Goal: Complete application form

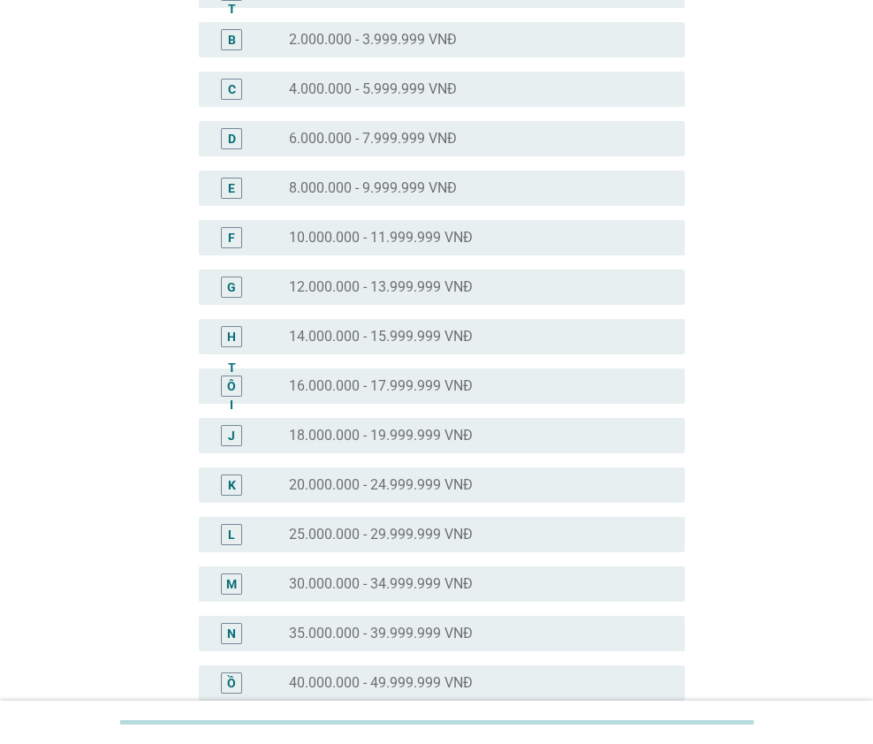
scroll to position [265, 0]
click at [337, 380] on font "18.000.000 - 19.999.999 VNĐ" at bounding box center [381, 385] width 184 height 17
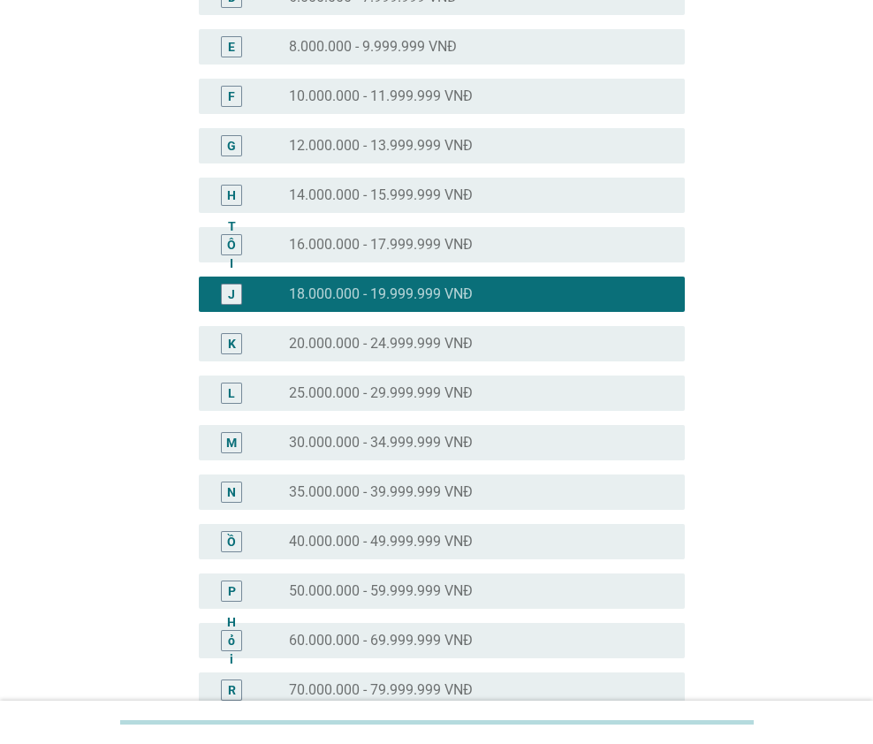
scroll to position [697, 0]
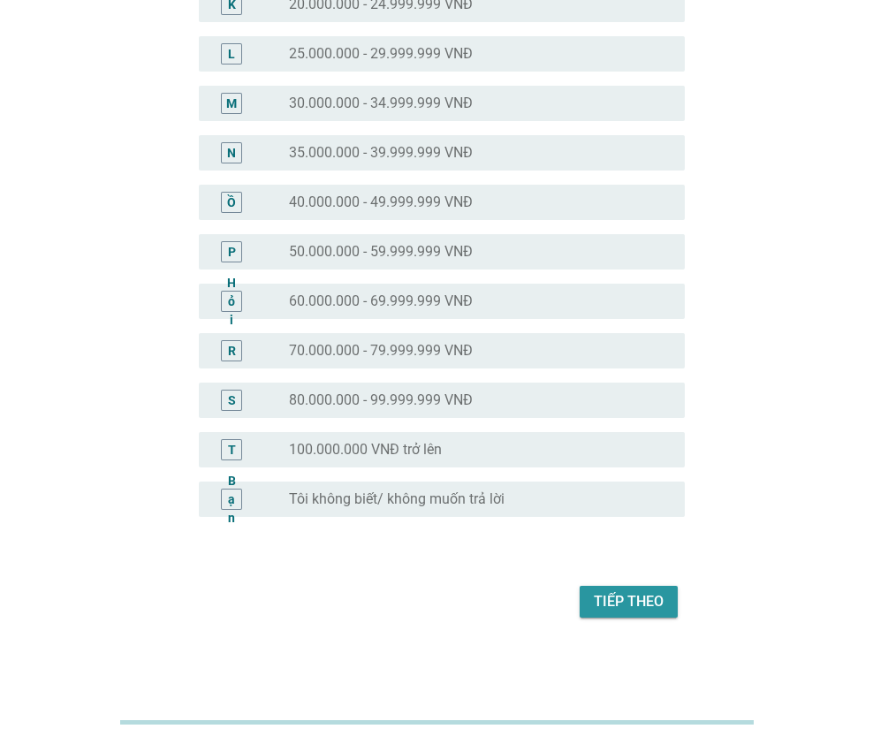
click at [626, 595] on font "Tiếp theo" at bounding box center [629, 601] width 70 height 17
click at [626, 595] on div "Tiếp theo" at bounding box center [437, 602] width 498 height 42
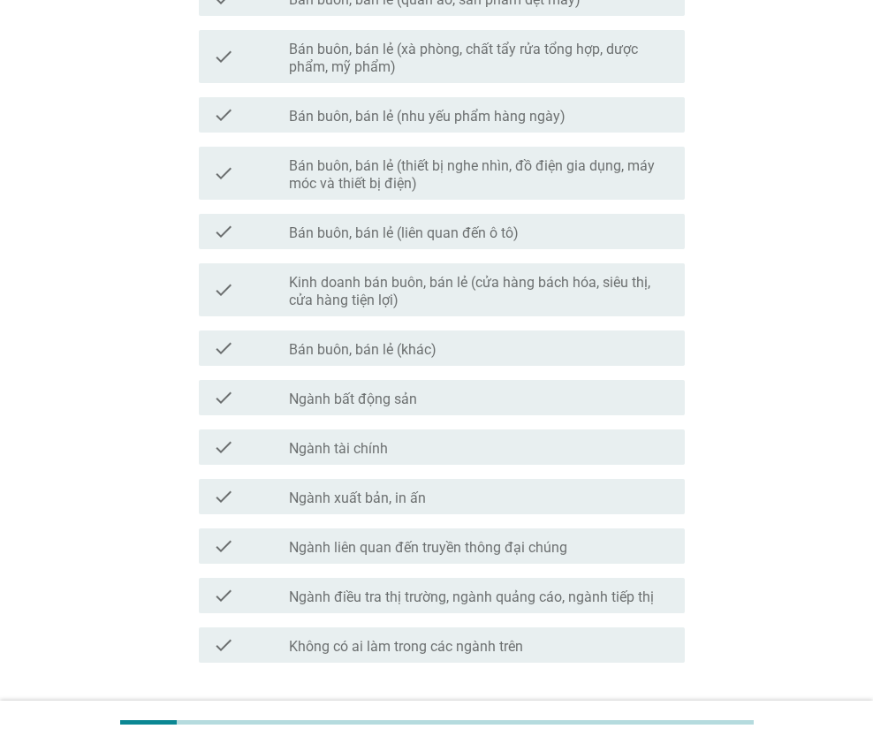
scroll to position [0, 0]
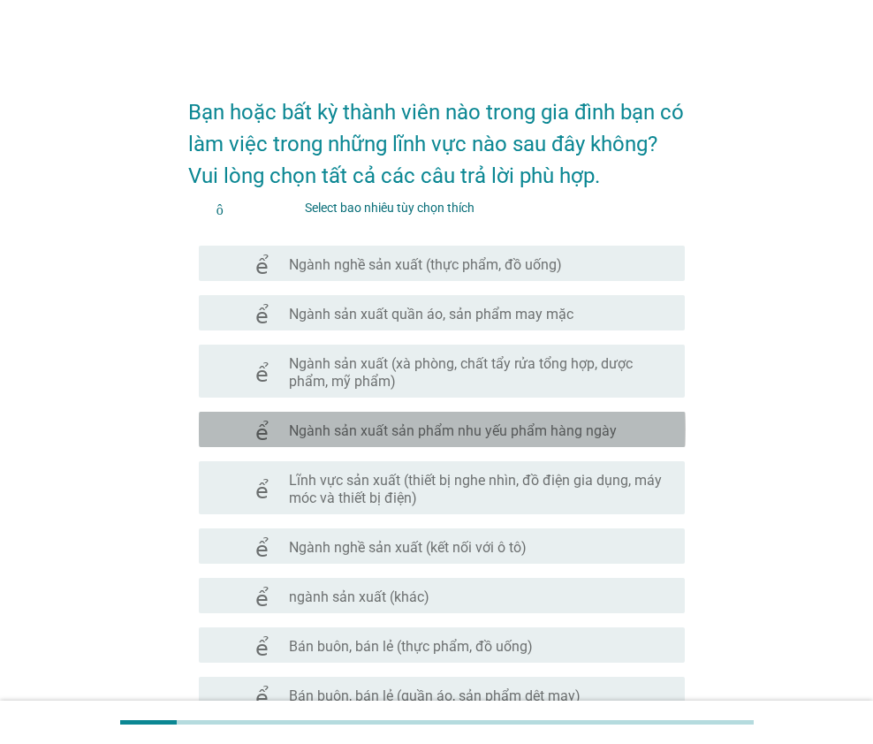
click at [437, 417] on div "kiểm tra check_box_outline_blank Ngành sản xuất sản phẩm nhu yếu phẩm hàng ngày" at bounding box center [442, 429] width 487 height 35
click at [438, 419] on div "check_box_outline_blank Ngành sản xuất sản phẩm nhu yếu phẩm hàng ngày" at bounding box center [480, 429] width 382 height 21
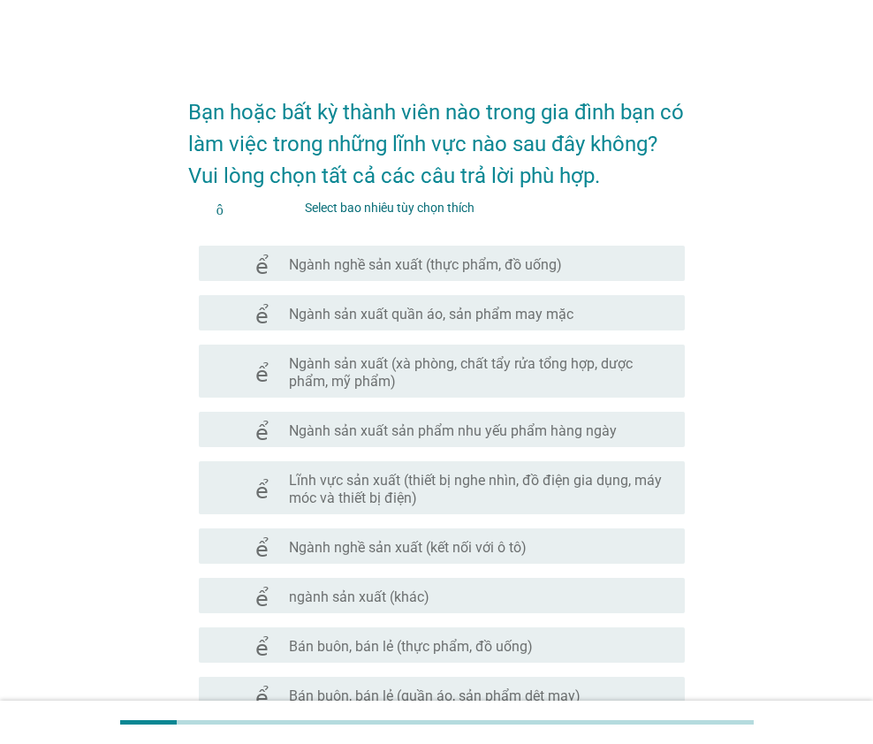
click at [403, 426] on font "Ngành sản xuất sản phẩm nhu yếu phẩm hàng ngày" at bounding box center [453, 431] width 328 height 17
click at [404, 426] on font "Ngành sản xuất sản phẩm nhu yếu phẩm hàng ngày" at bounding box center [453, 431] width 328 height 17
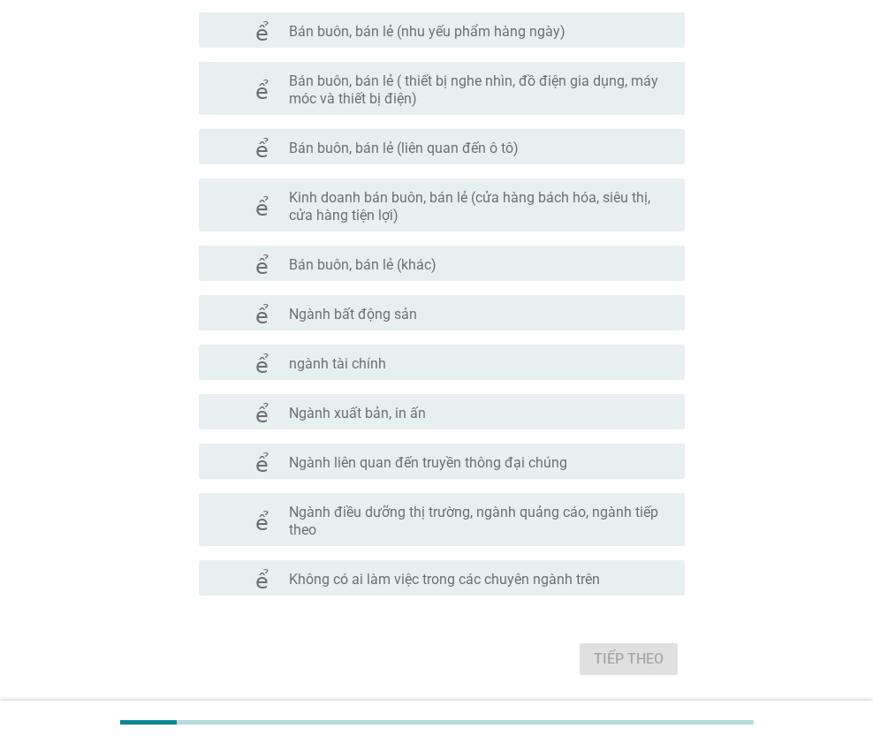
scroll to position [796, 0]
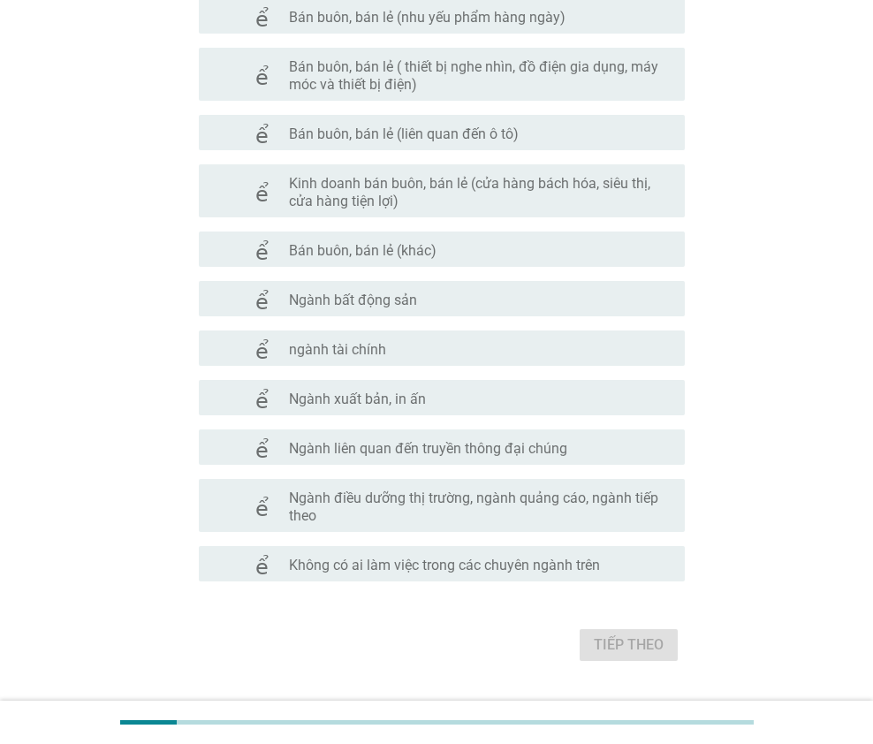
click at [459, 242] on div "check_box_outline_blank Bán buôn, bán lẻ (khác)" at bounding box center [480, 249] width 382 height 21
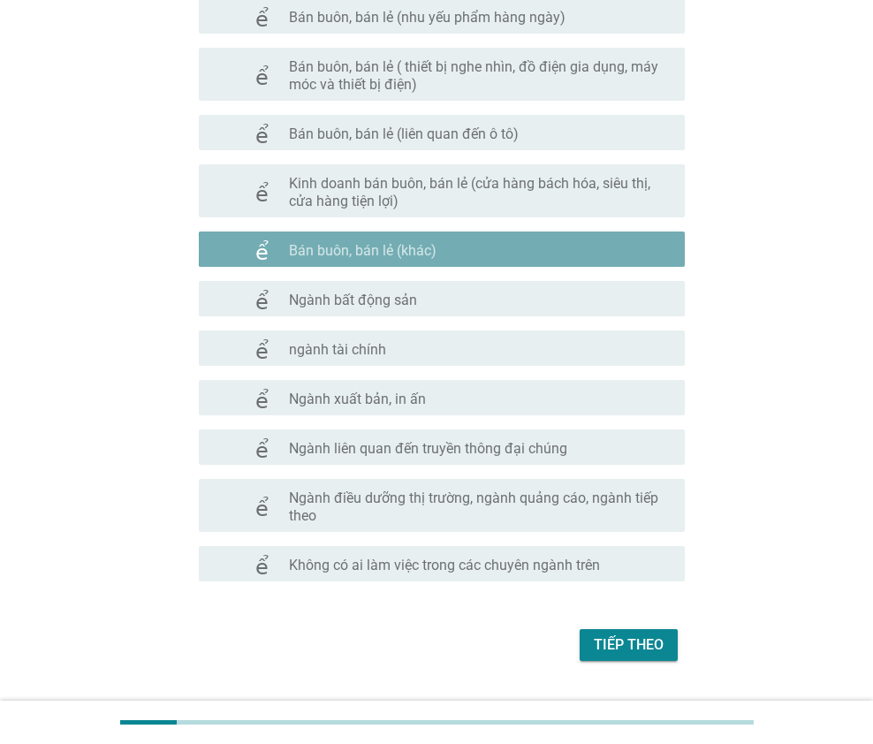
click at [459, 242] on div "check_box_outline_blank Bán buôn, bán lẻ (khác)" at bounding box center [480, 249] width 382 height 21
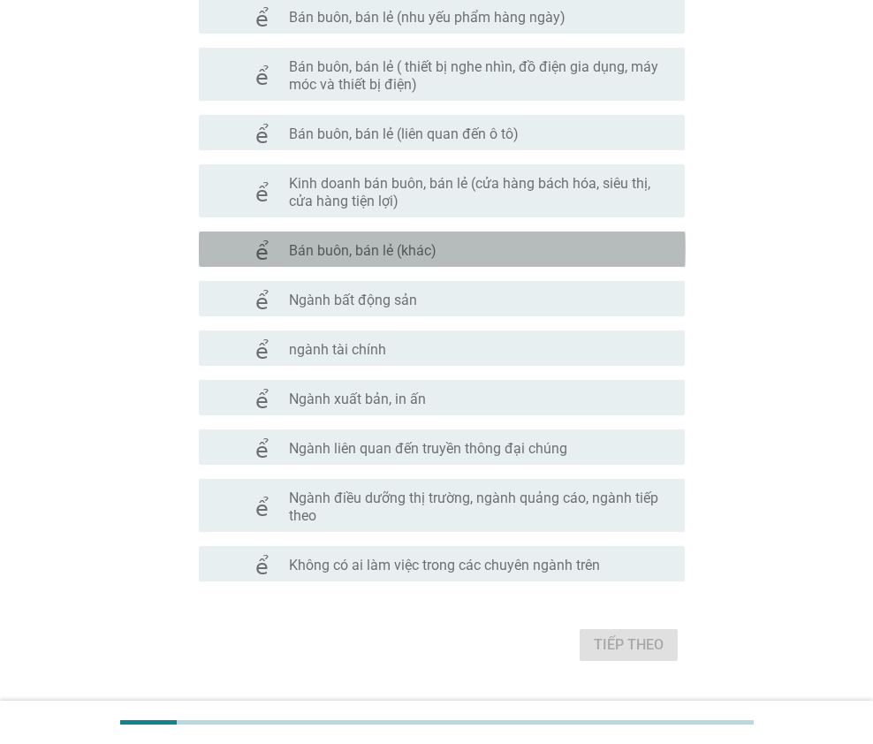
click at [414, 246] on font "Bán buôn, bán lẻ (khác)" at bounding box center [363, 250] width 148 height 17
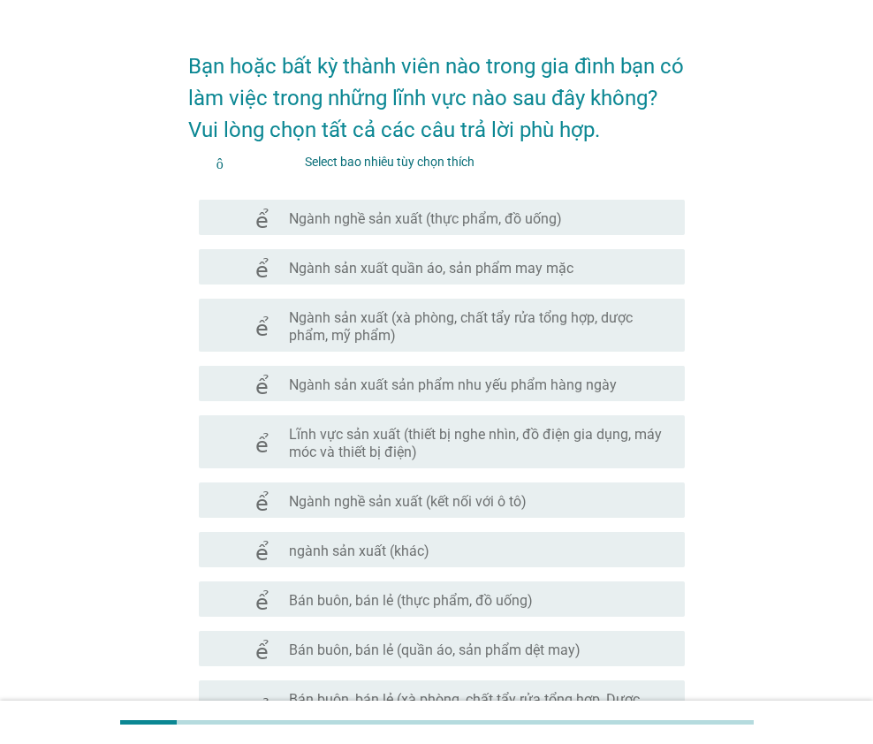
scroll to position [88, 0]
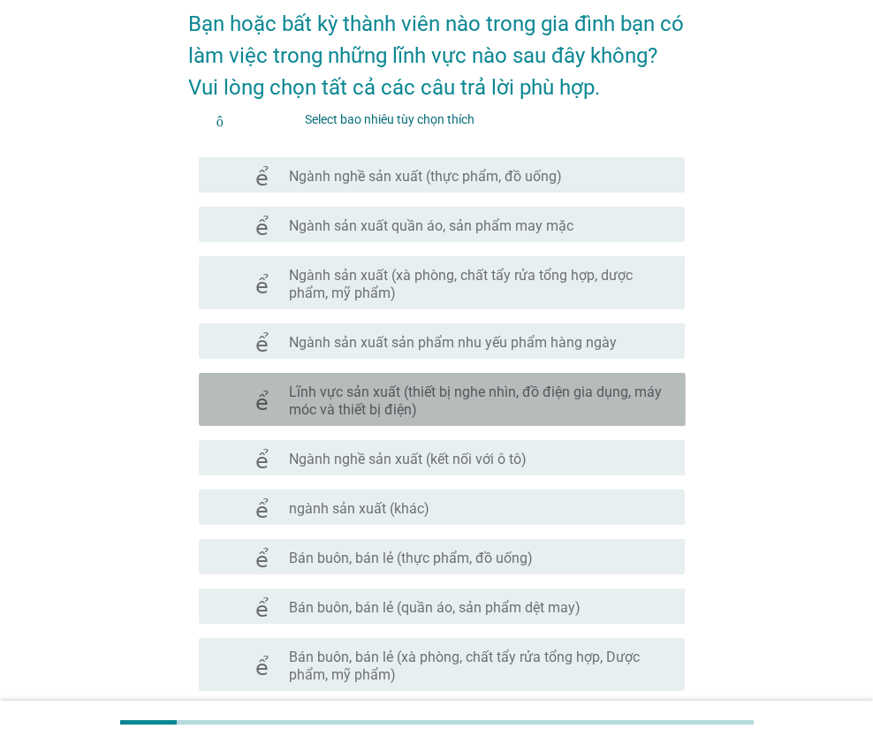
click at [496, 410] on font "Lĩnh vực sản xuất (thiết bị nghe nhìn, đồ điện gia dụng, máy móc và thiết bị đi…" at bounding box center [480, 401] width 382 height 35
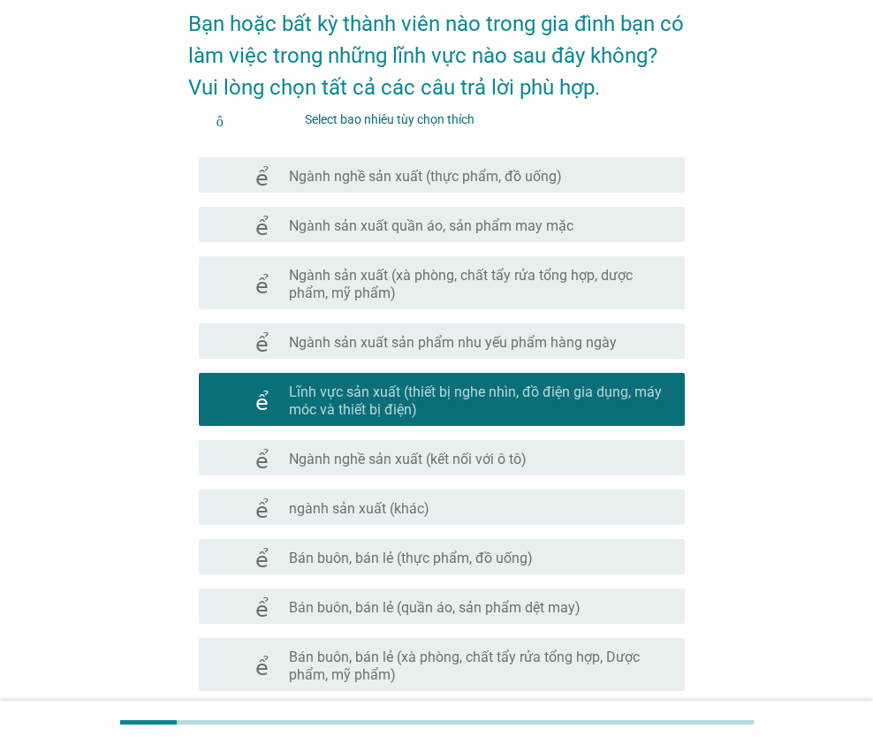
scroll to position [177, 0]
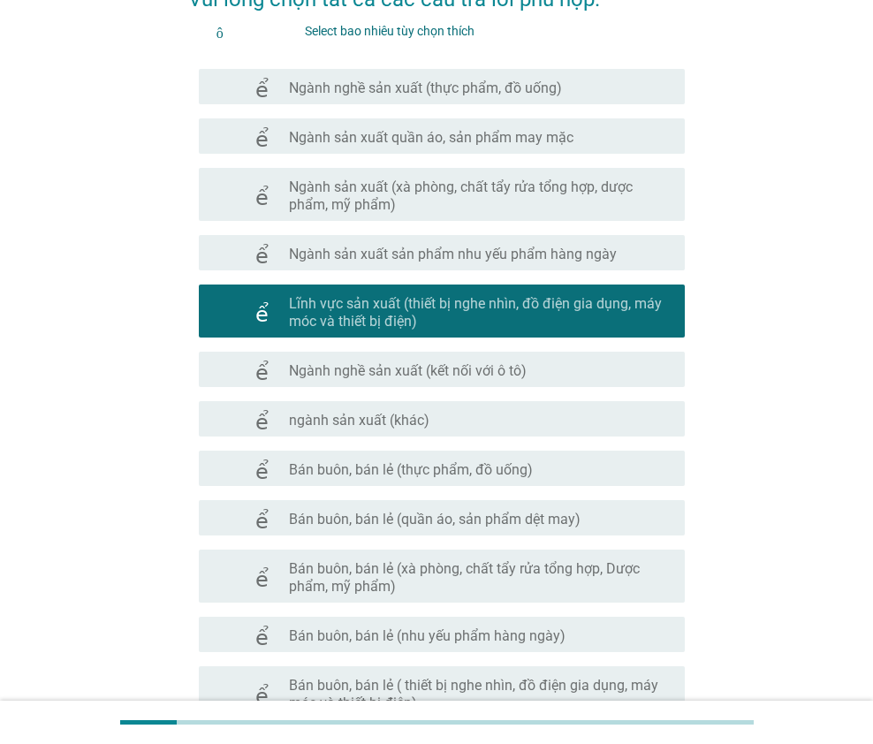
click at [415, 428] on font "ngành sản xuất (khác)" at bounding box center [359, 420] width 141 height 17
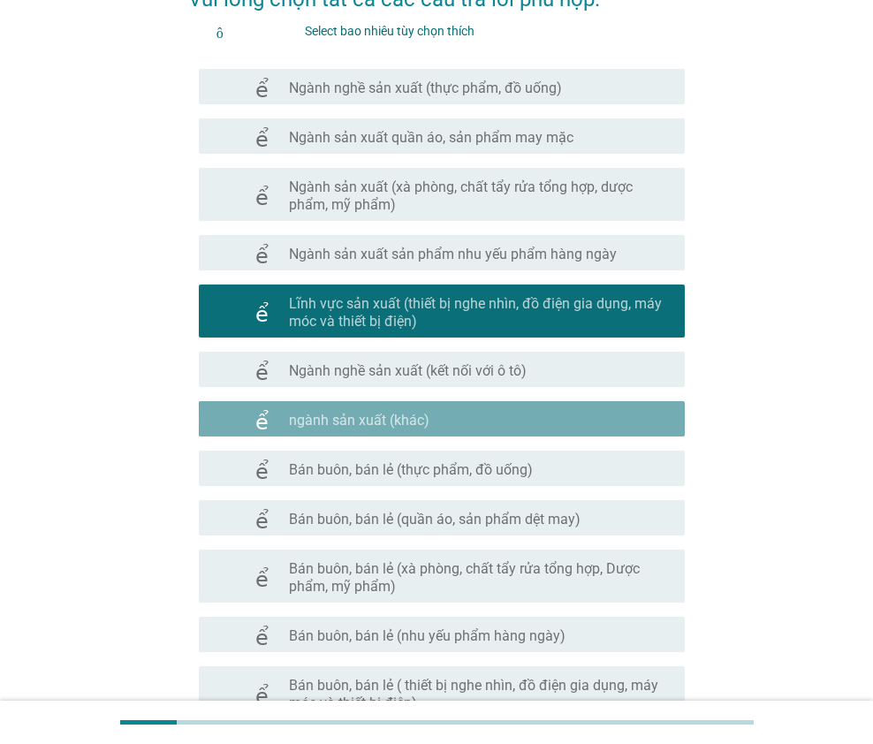
click at [415, 428] on font "ngành sản xuất (khác)" at bounding box center [359, 420] width 141 height 17
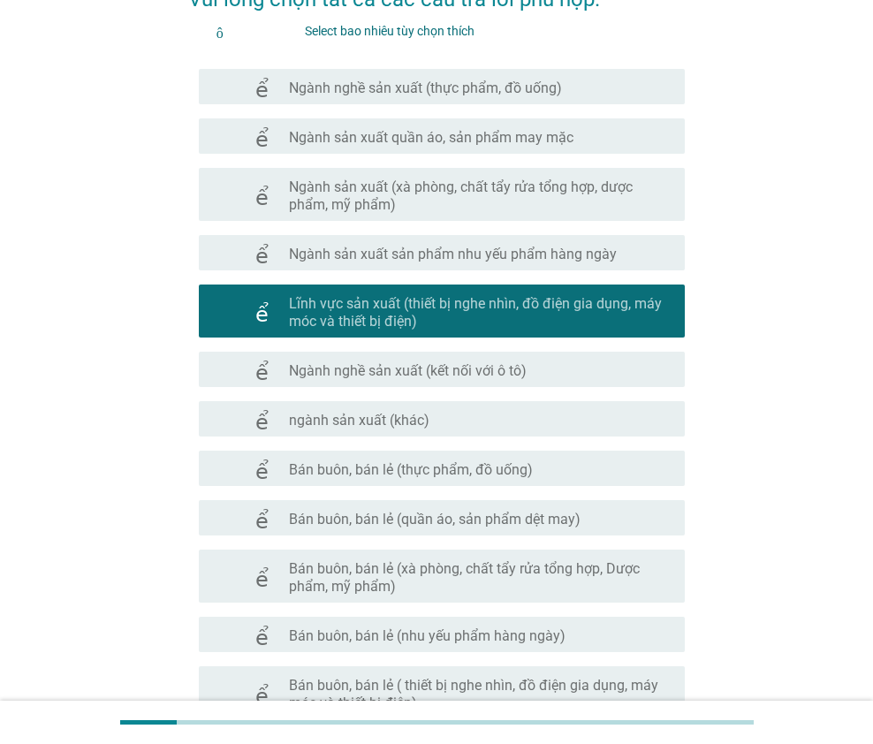
click at [418, 427] on font "ngành sản xuất (khác)" at bounding box center [359, 420] width 141 height 17
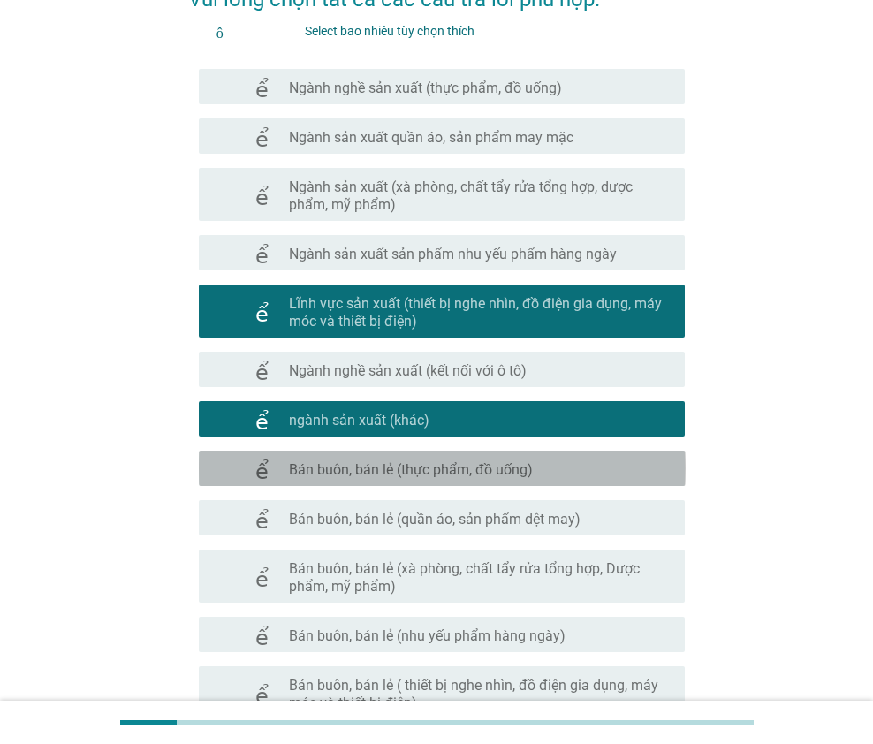
click at [451, 468] on font "Bán buôn, bán lẻ (thực phẩm, đồ uống)" at bounding box center [411, 469] width 244 height 17
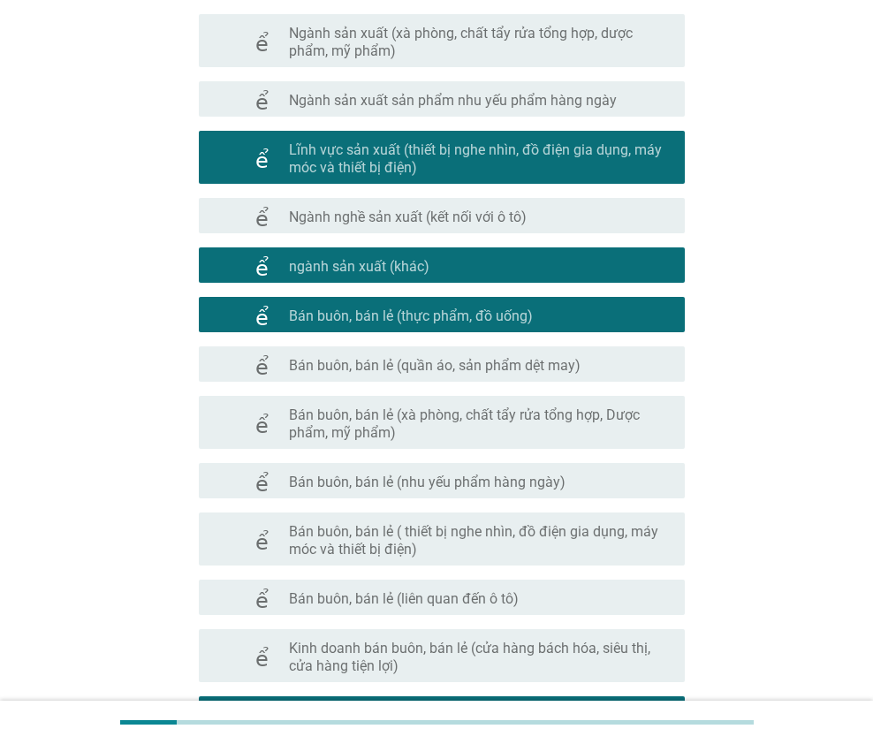
scroll to position [354, 0]
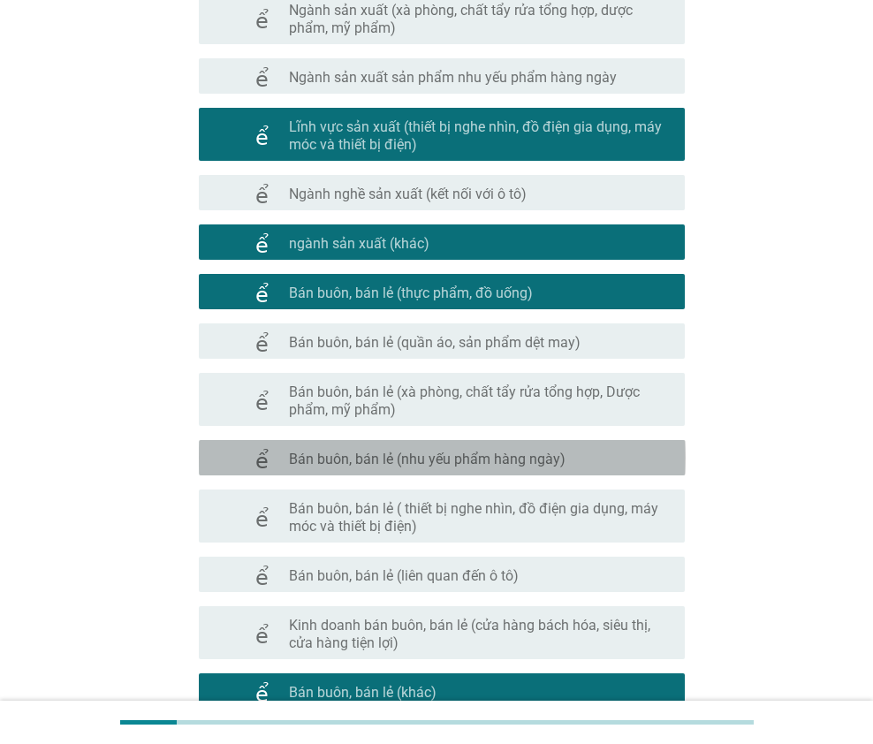
click at [447, 451] on font "Bán buôn, bán lẻ (nhu yếu phẩm hàng ngày)" at bounding box center [427, 459] width 277 height 17
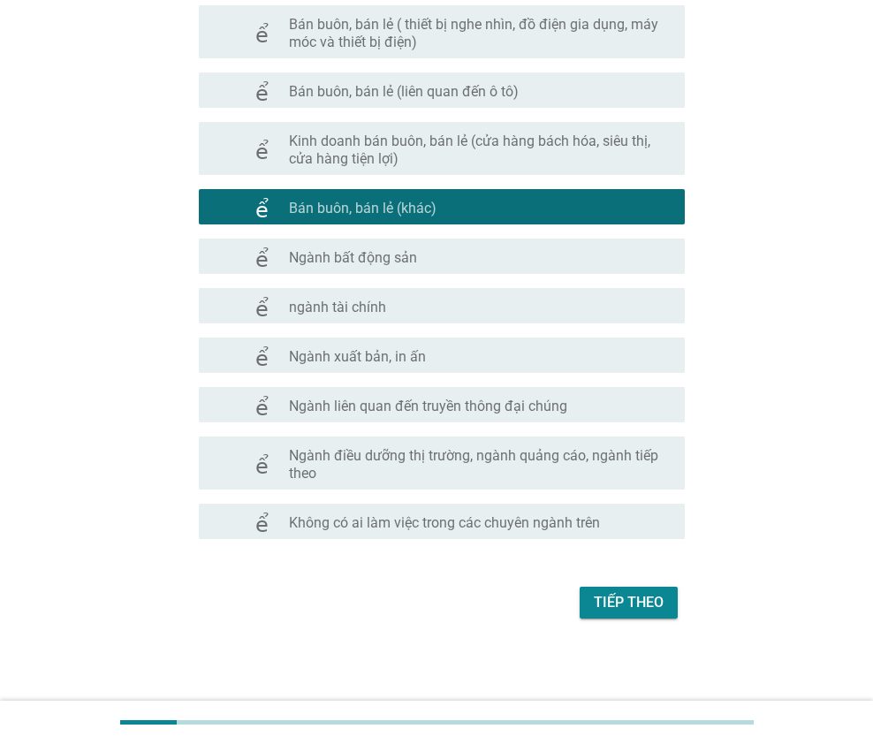
scroll to position [838, 0]
click at [633, 594] on font "Tiếp theo" at bounding box center [629, 602] width 70 height 17
